Goal: Transaction & Acquisition: Purchase product/service

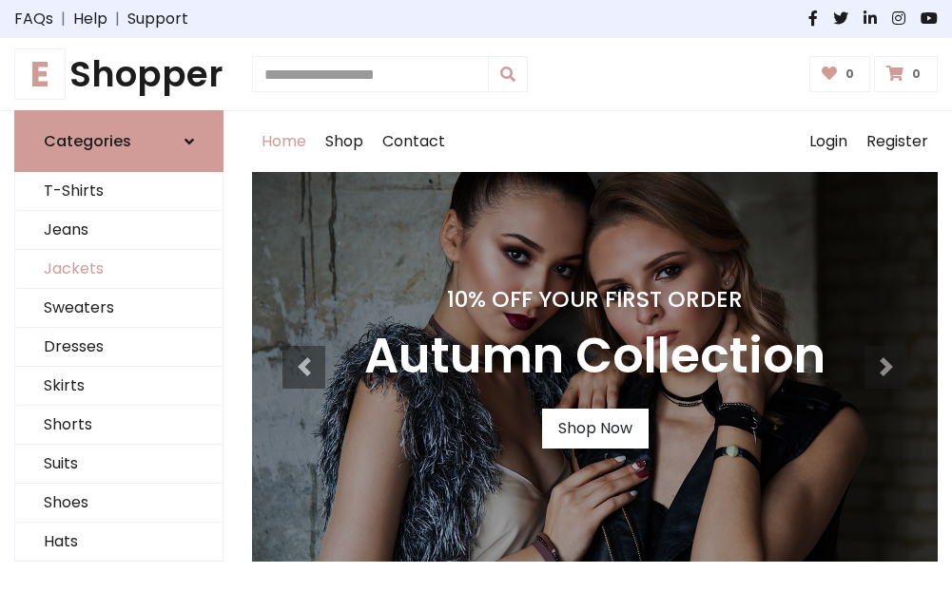
click at [119, 270] on link "Jackets" at bounding box center [118, 269] width 207 height 39
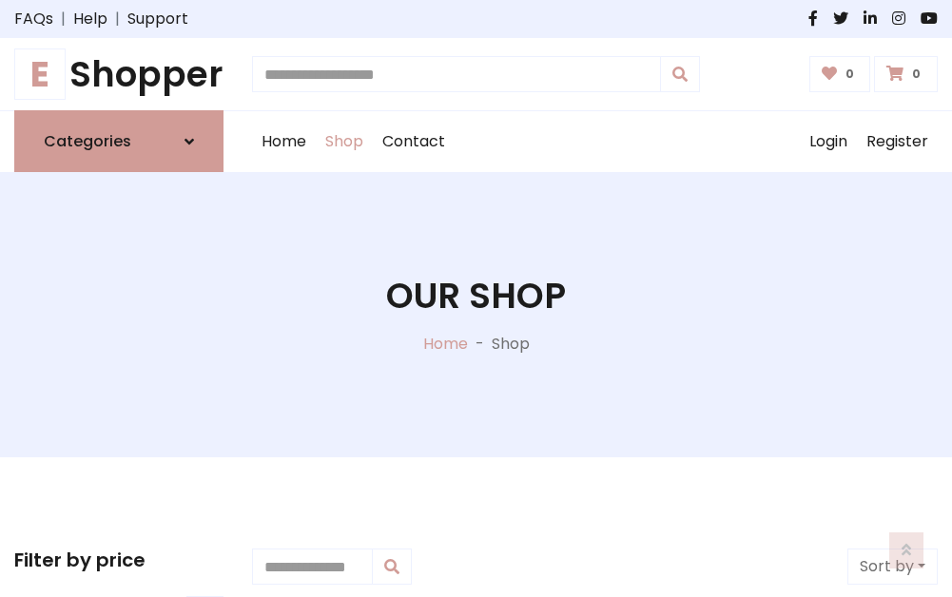
scroll to position [859, 0]
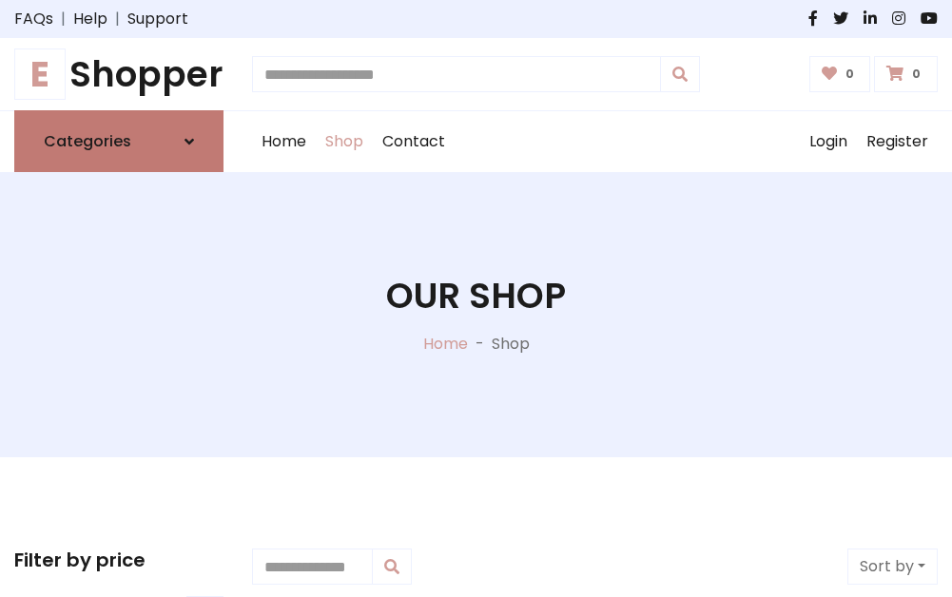
click at [119, 142] on h6 "Categories" at bounding box center [87, 141] width 87 height 18
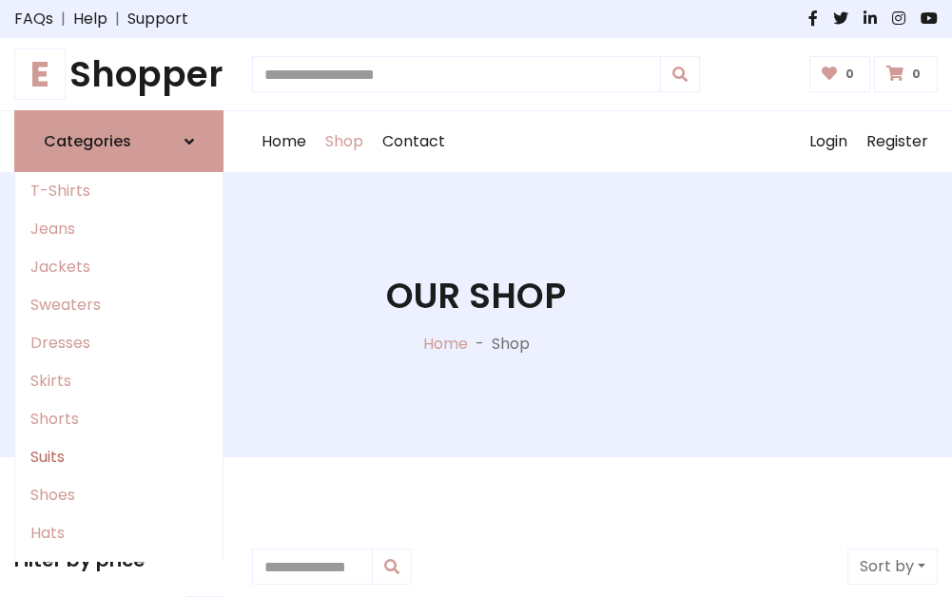
click at [119, 457] on link "Suits" at bounding box center [118, 457] width 207 height 38
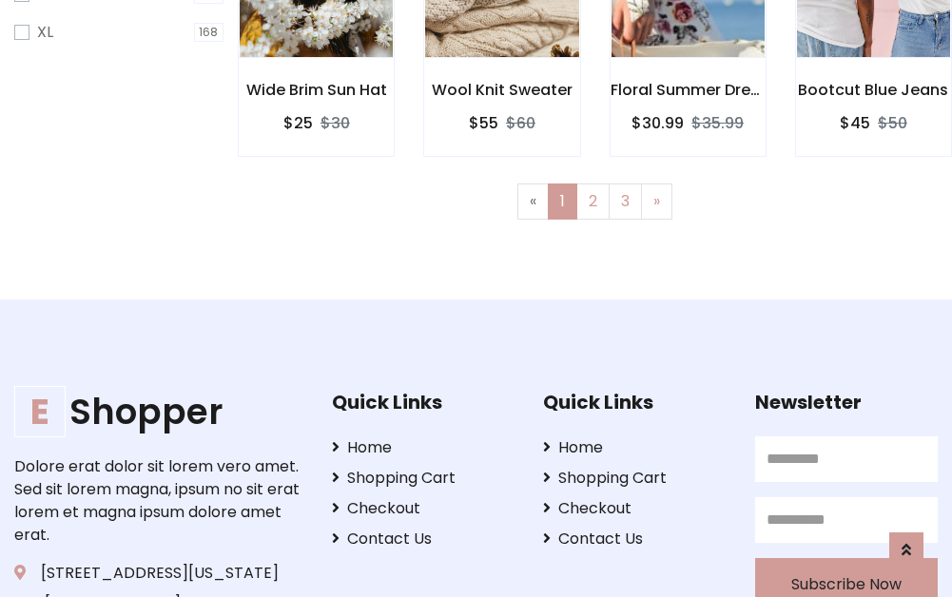
scroll to position [1277, 0]
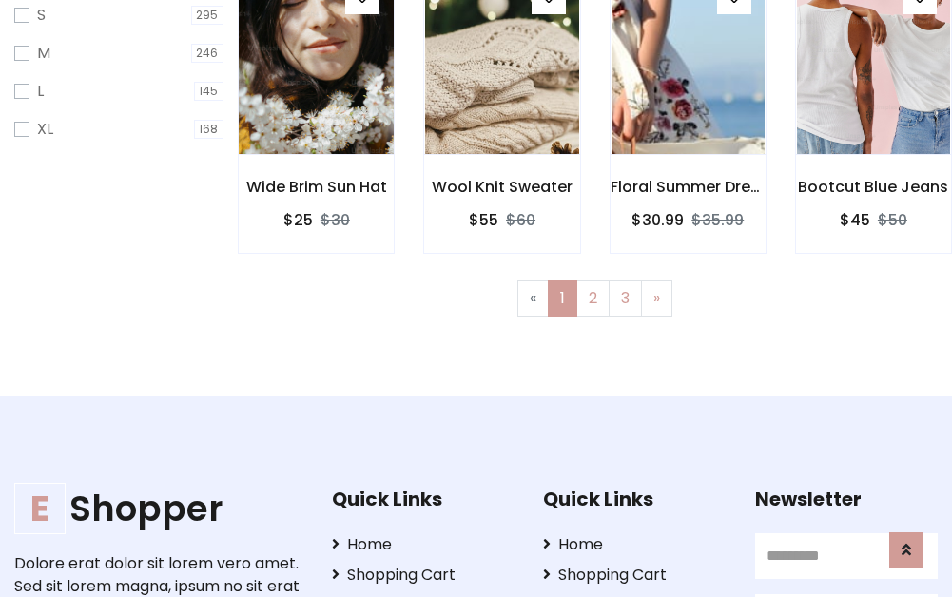
click at [316, 77] on img at bounding box center [315, 60] width 183 height 456
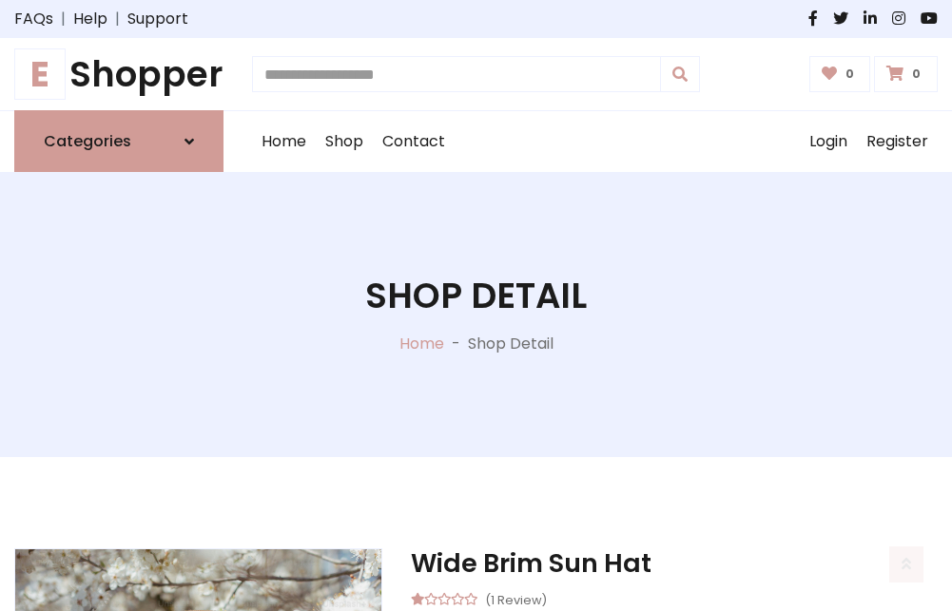
scroll to position [1777, 0]
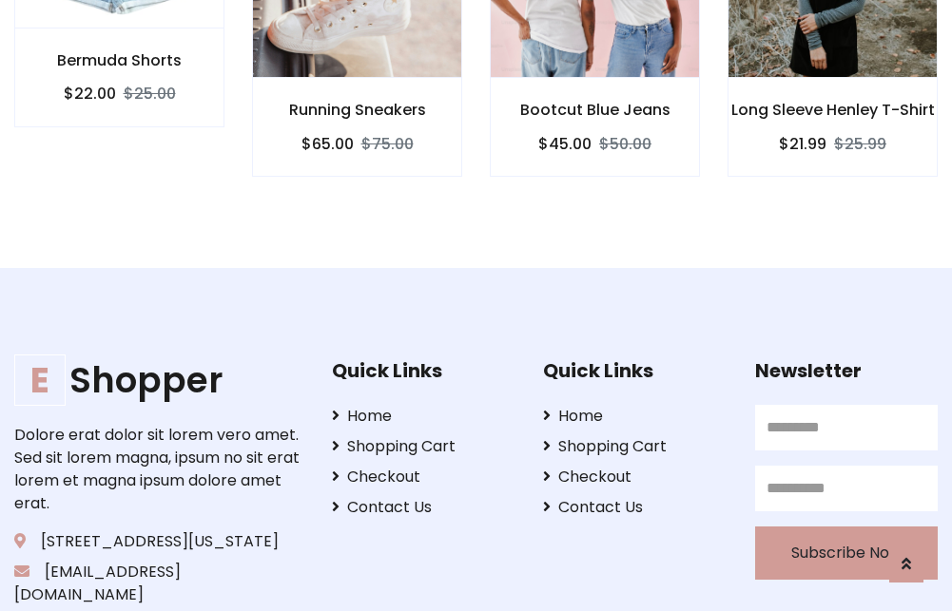
scroll to position [1775, 0]
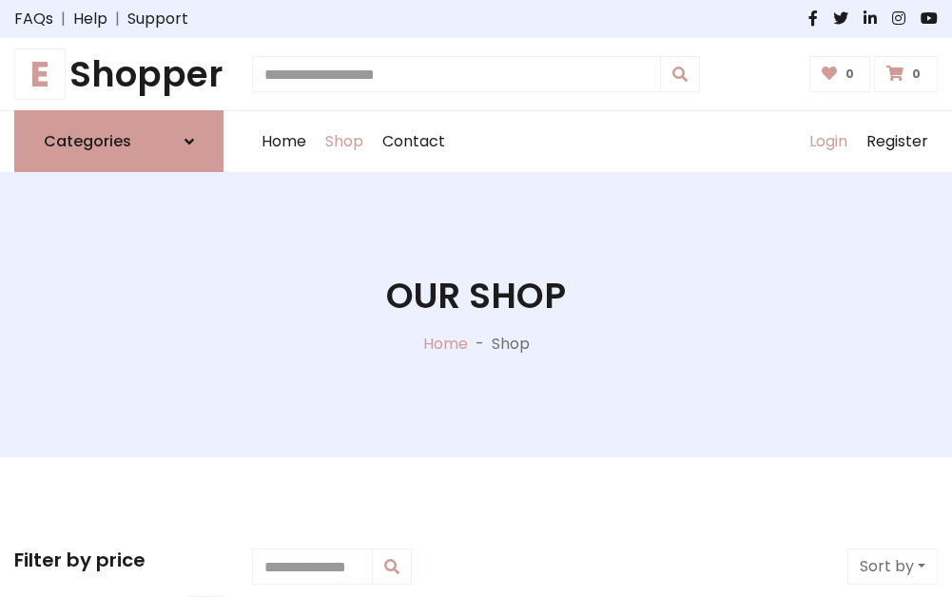
click at [827, 142] on link "Login" at bounding box center [827, 141] width 57 height 61
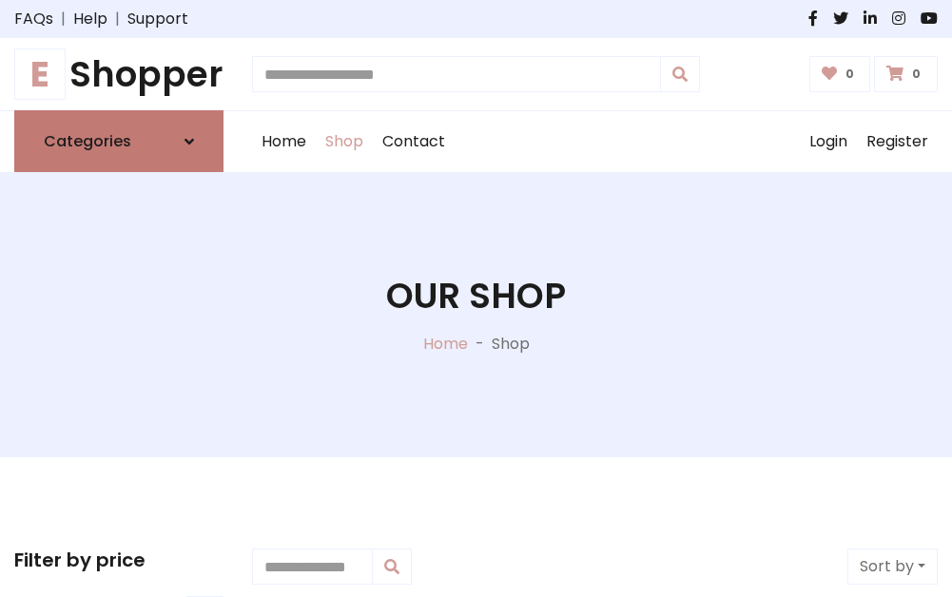
click at [189, 142] on icon at bounding box center [189, 141] width 10 height 15
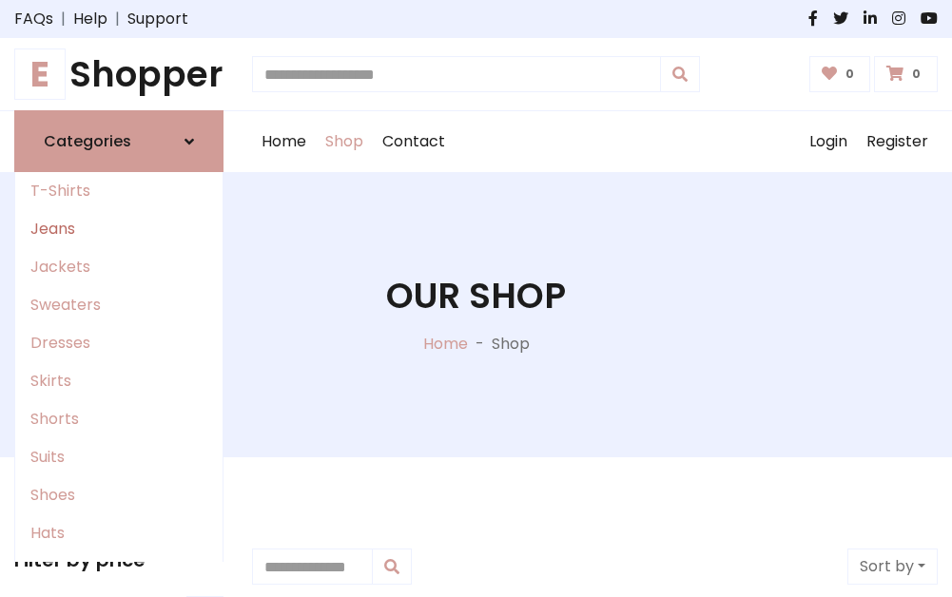
click at [119, 229] on link "Jeans" at bounding box center [118, 229] width 207 height 38
